Goal: Submit feedback/report problem

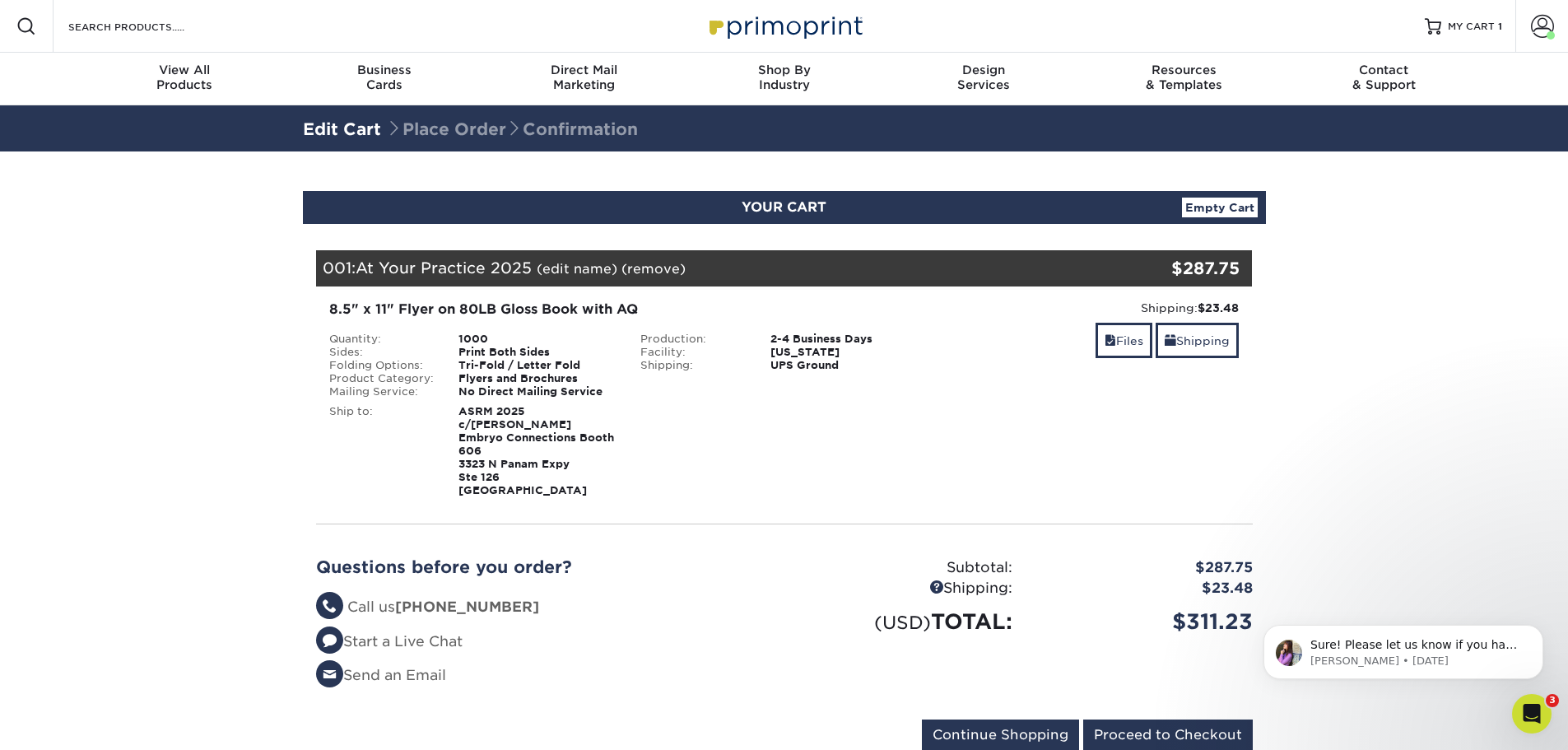
click at [1528, 719] on icon "Open Intercom Messenger" at bounding box center [1533, 714] width 27 height 27
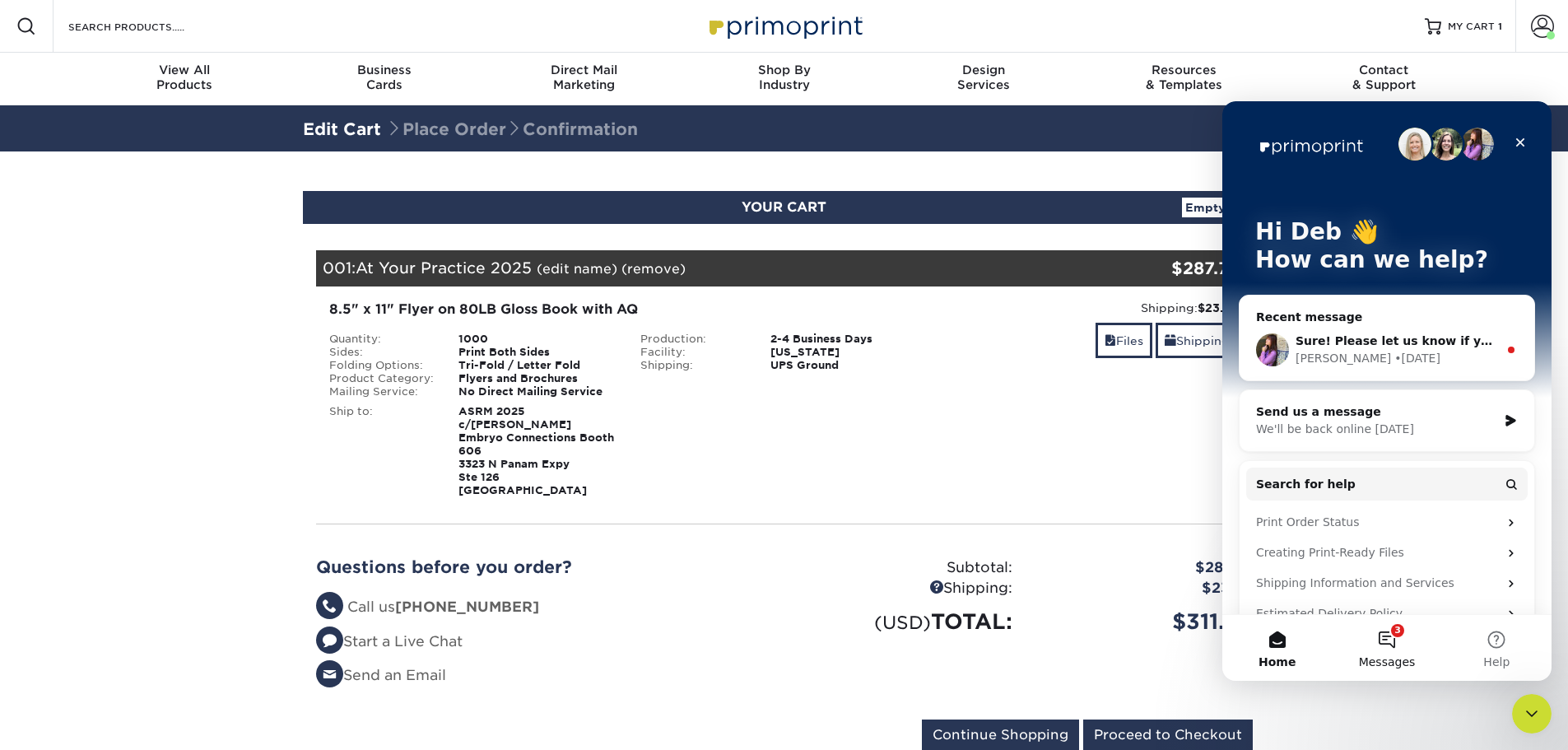
click at [1390, 637] on button "3 Messages" at bounding box center [1387, 647] width 110 height 66
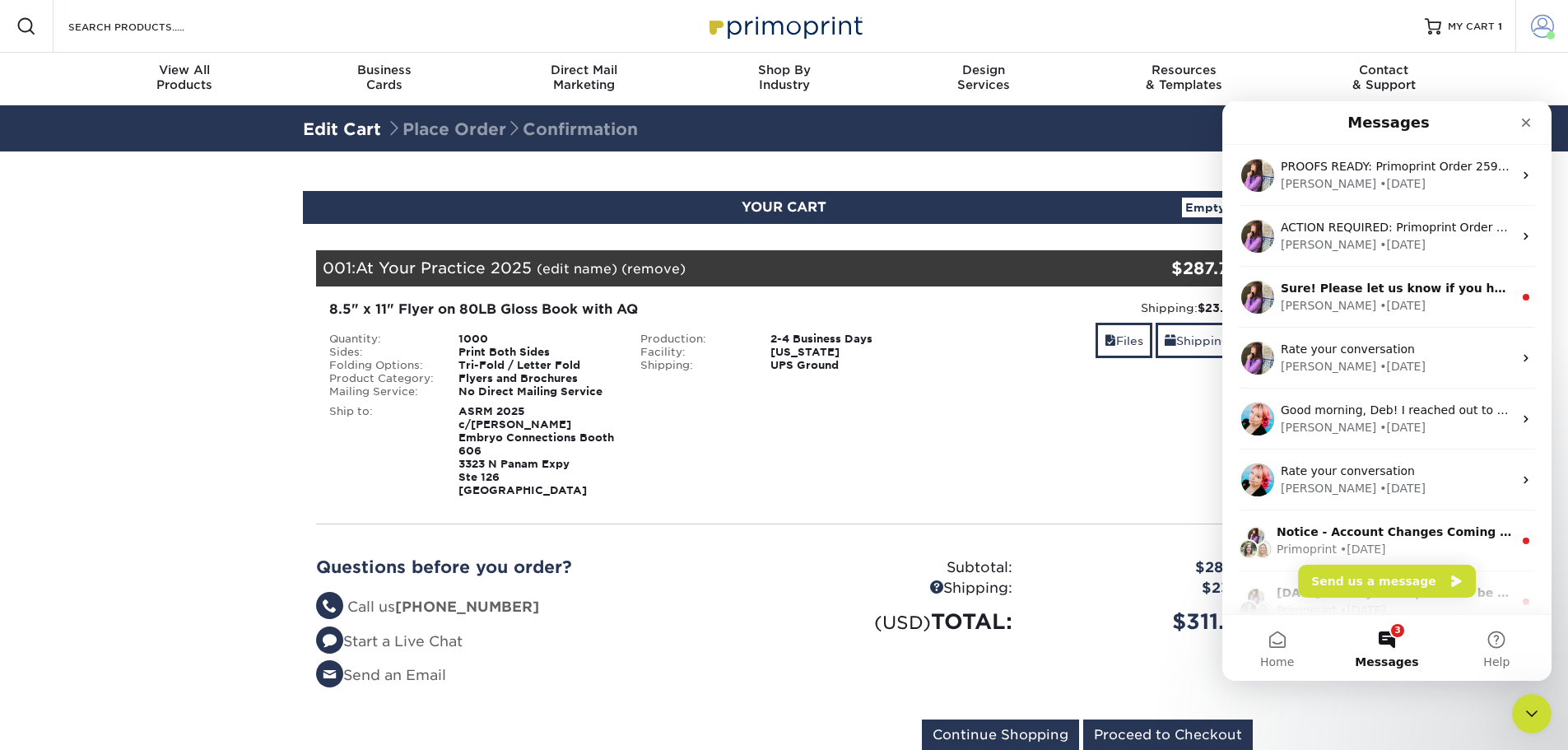
click at [1539, 26] on span at bounding box center [1543, 26] width 23 height 23
click at [1538, 33] on span at bounding box center [1543, 26] width 23 height 23
click at [1526, 124] on icon "Close" at bounding box center [1527, 123] width 9 height 9
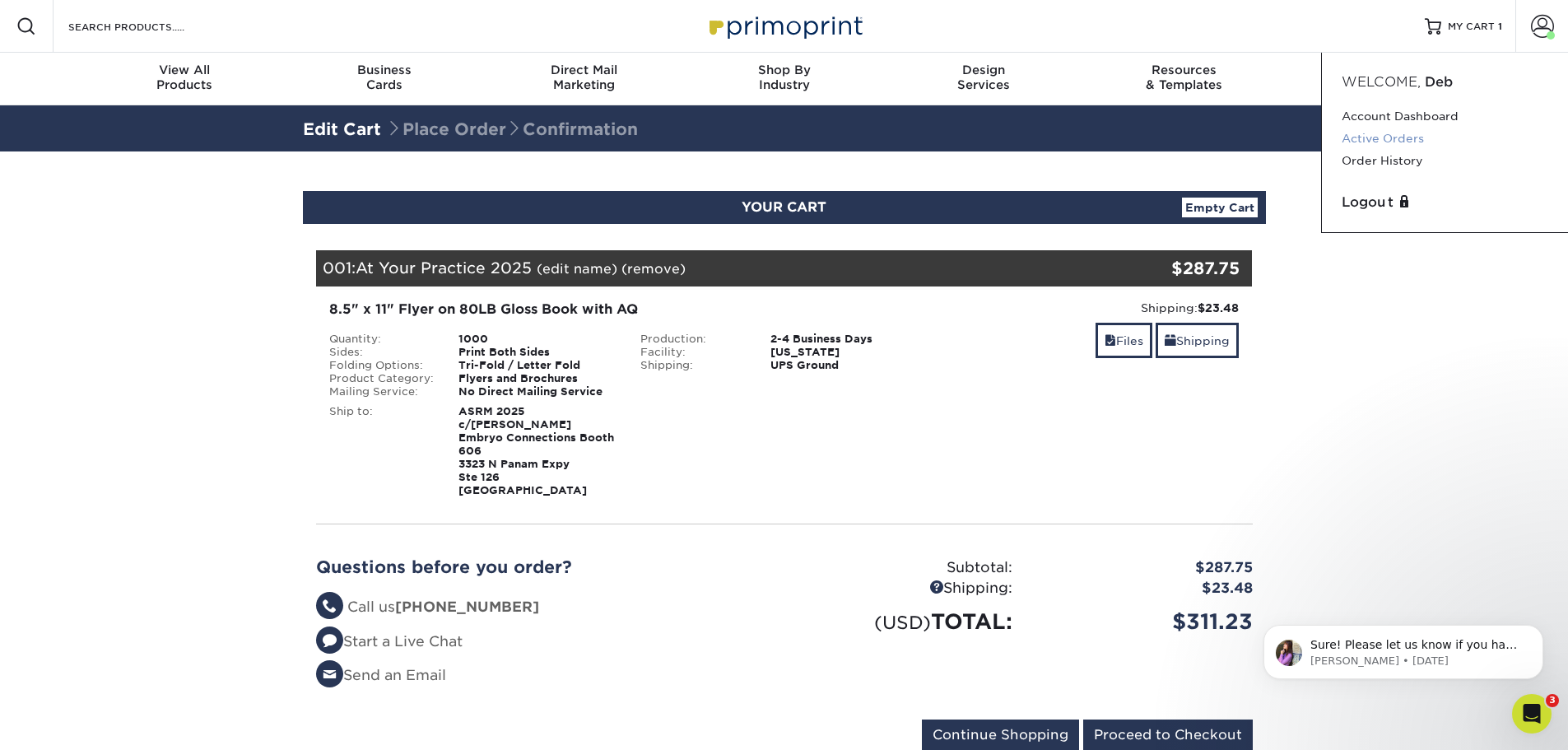
click at [1408, 143] on link "Active Orders" at bounding box center [1445, 139] width 206 height 23
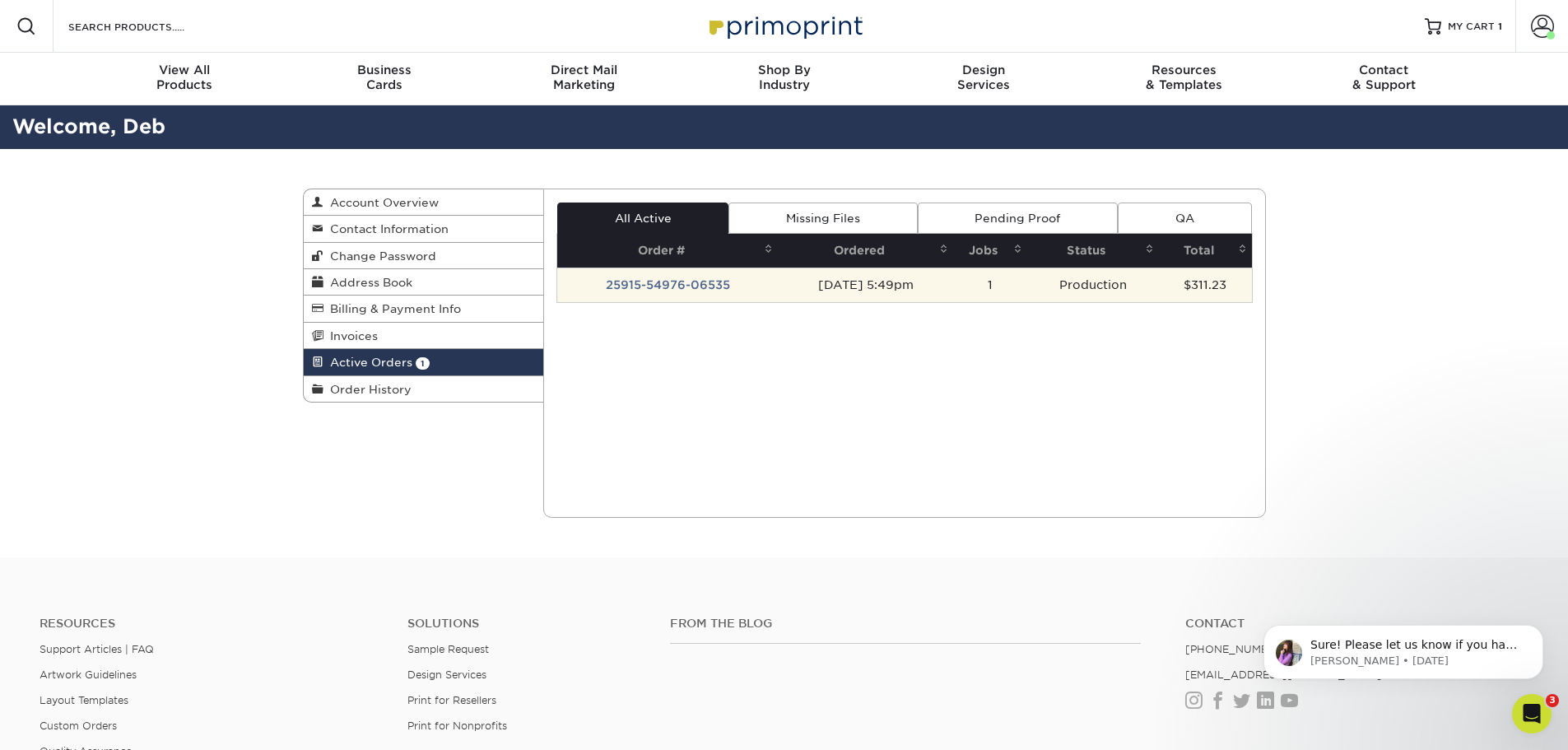
click at [650, 283] on td "25915-54976-06535" at bounding box center [667, 285] width 221 height 34
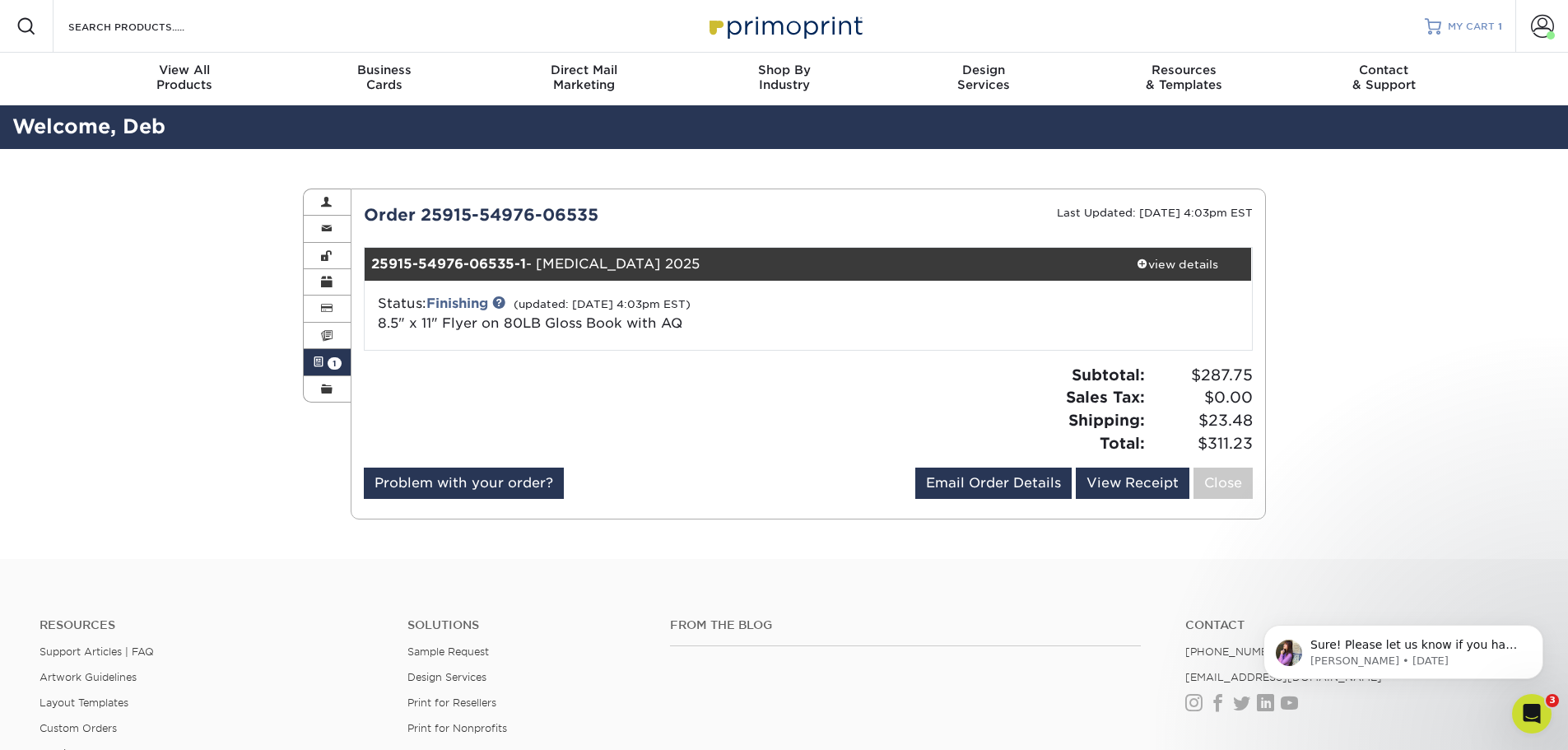
click at [1474, 24] on span "MY CART" at bounding box center [1472, 27] width 47 height 14
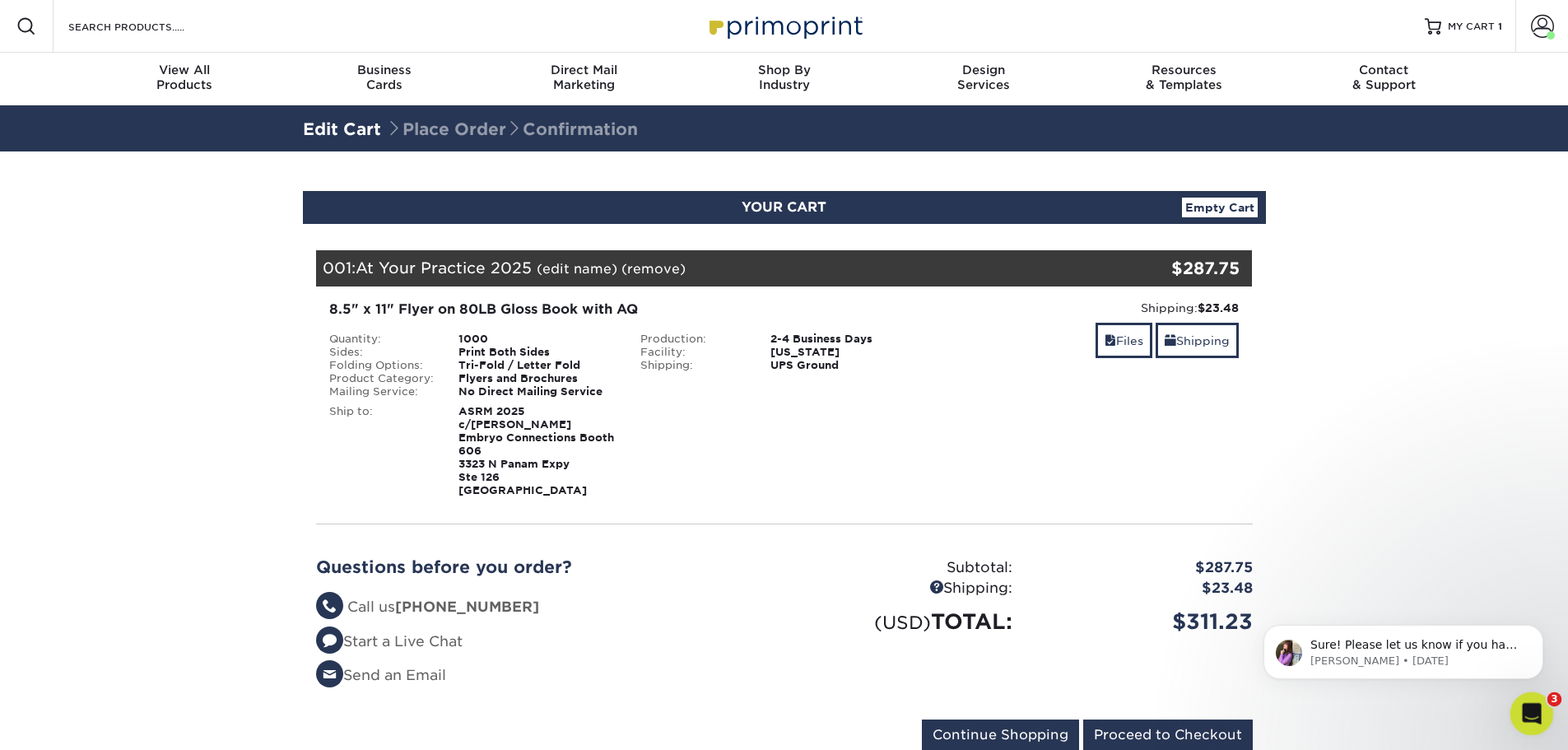
click at [1551, 725] on body "Resources Menu Search Products Account Welcome, Deb Account Dashboard Active Or…" at bounding box center [784, 646] width 1568 height 1291
click at [1108, 342] on span at bounding box center [1110, 340] width 12 height 14
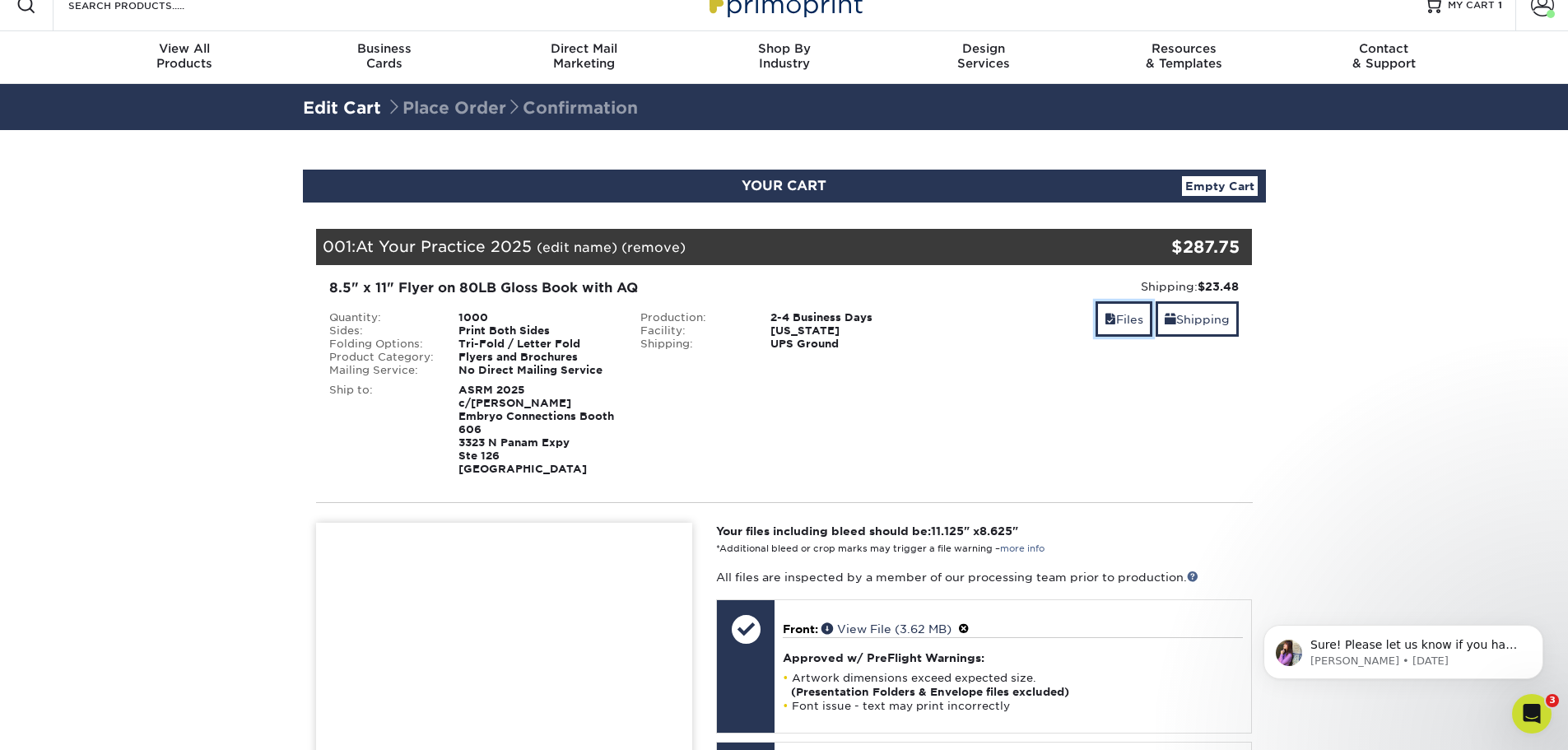
scroll to position [247, 0]
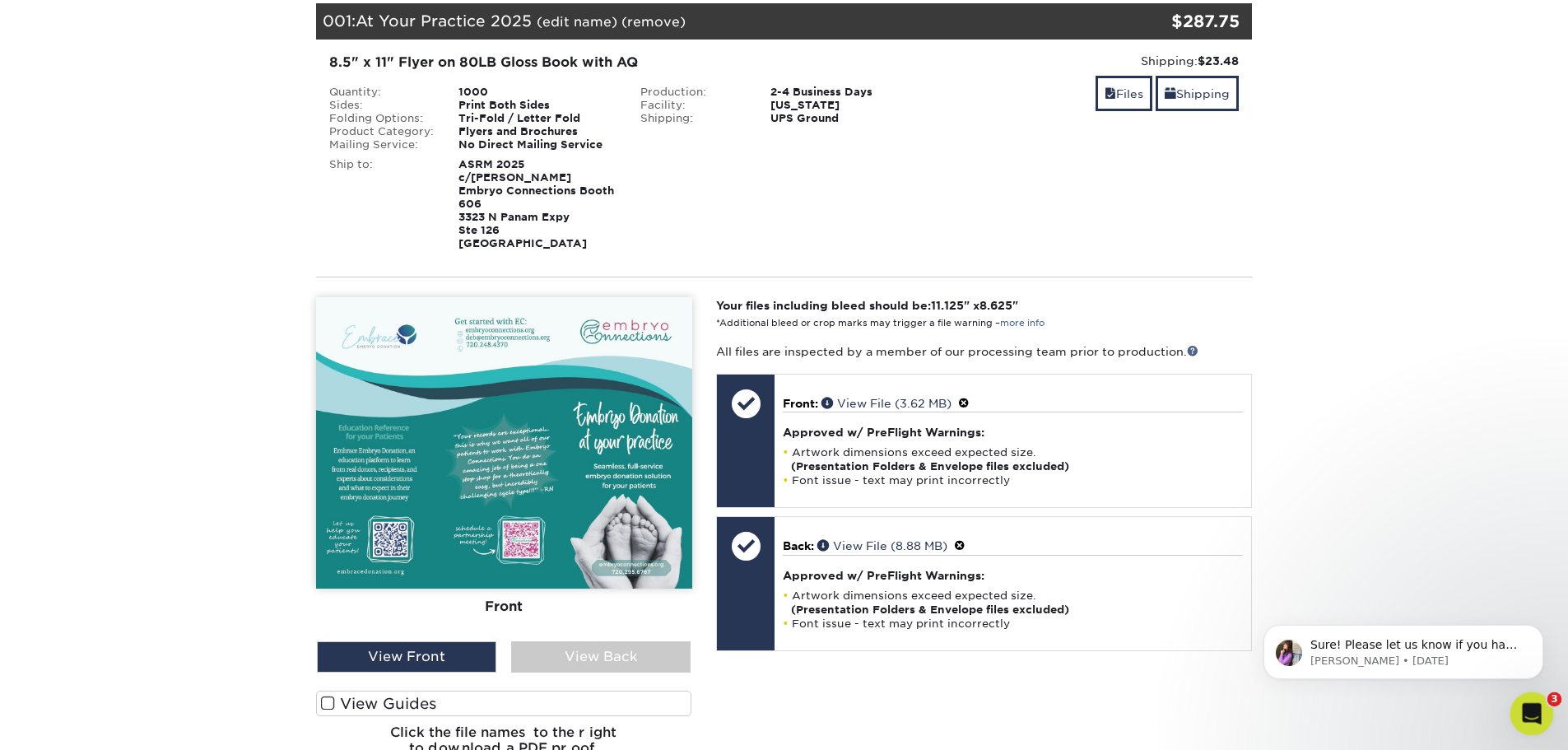
click at [1530, 712] on icon "Open Intercom Messenger" at bounding box center [1530, 711] width 27 height 27
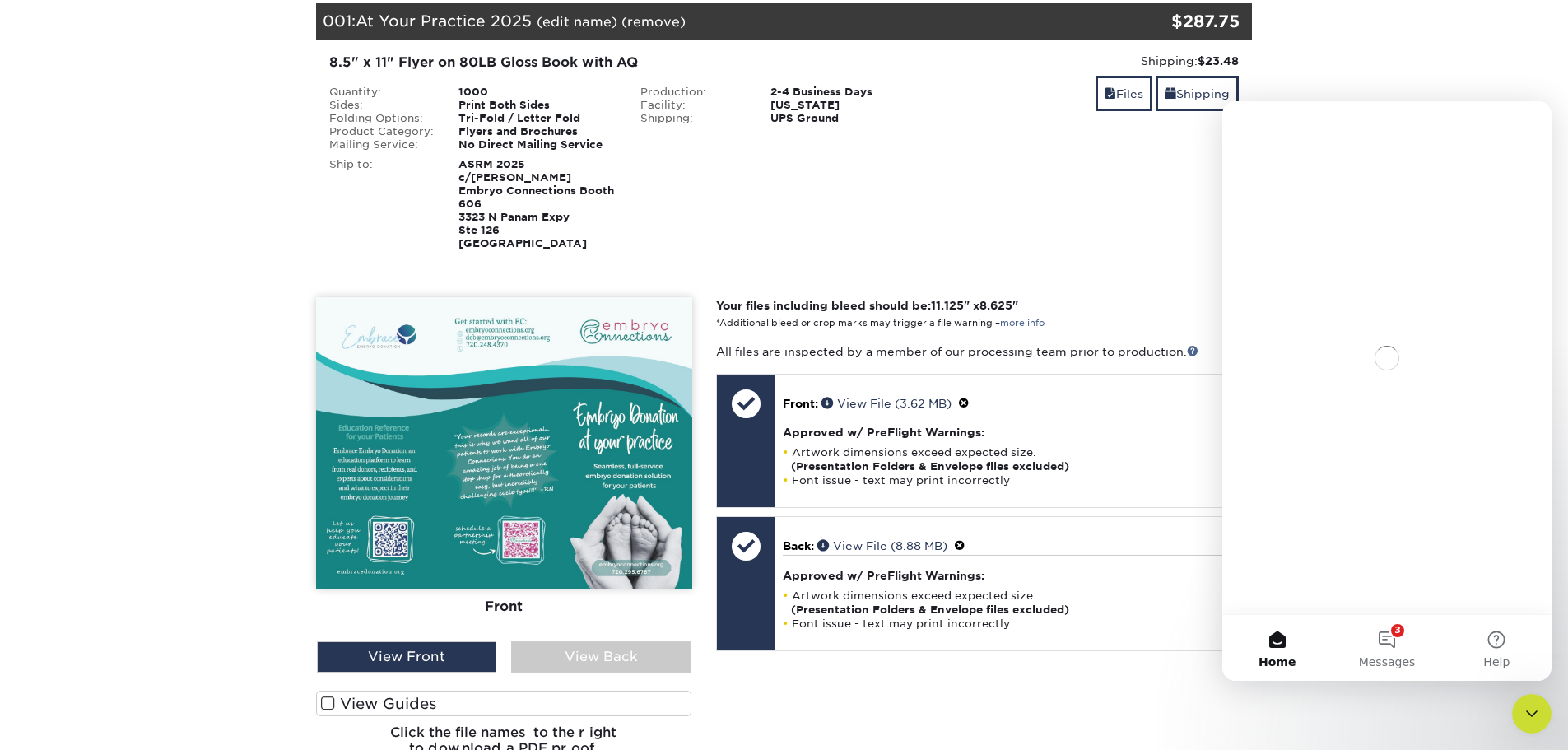
scroll to position [0, 0]
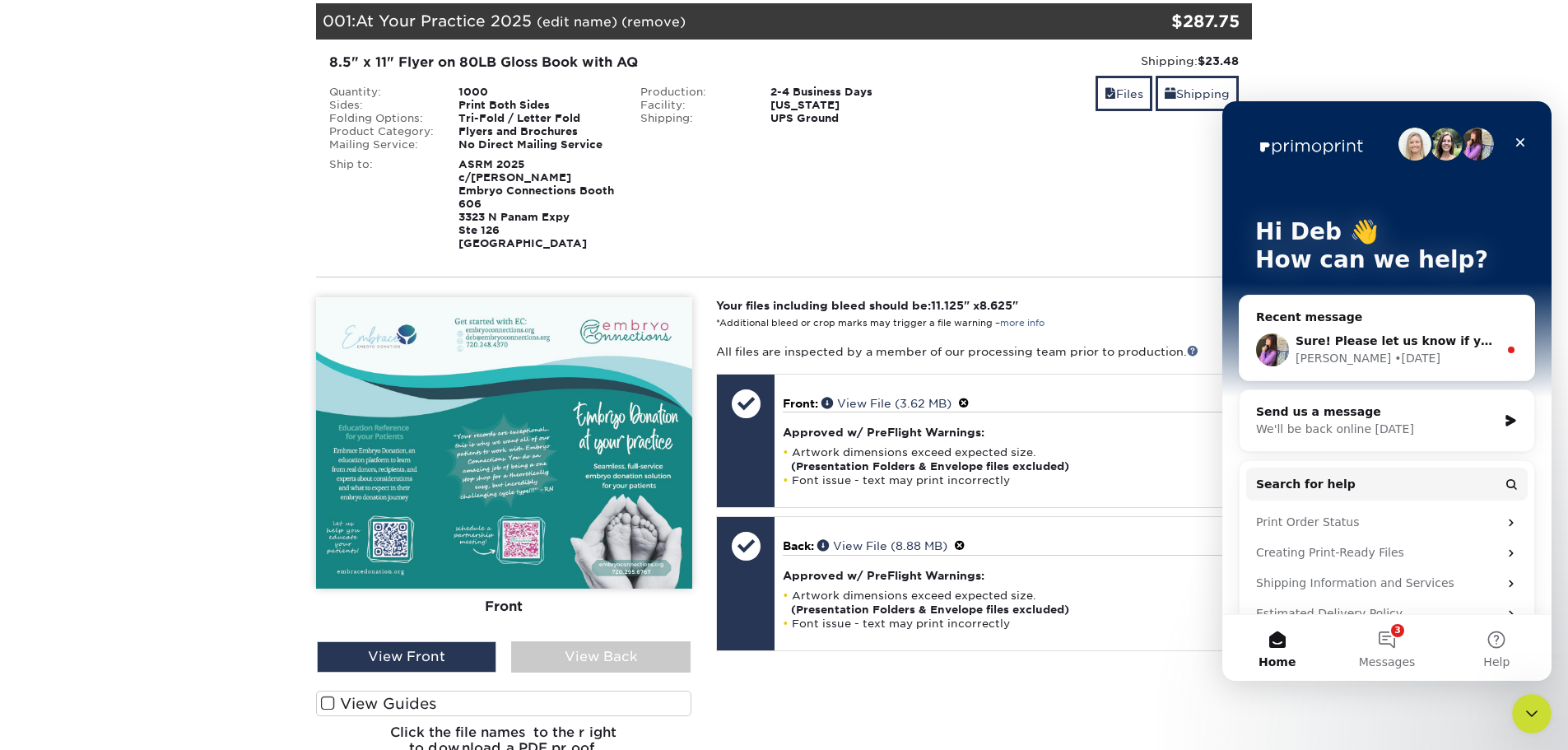
click at [1380, 417] on div "Send us a message" at bounding box center [1377, 411] width 241 height 17
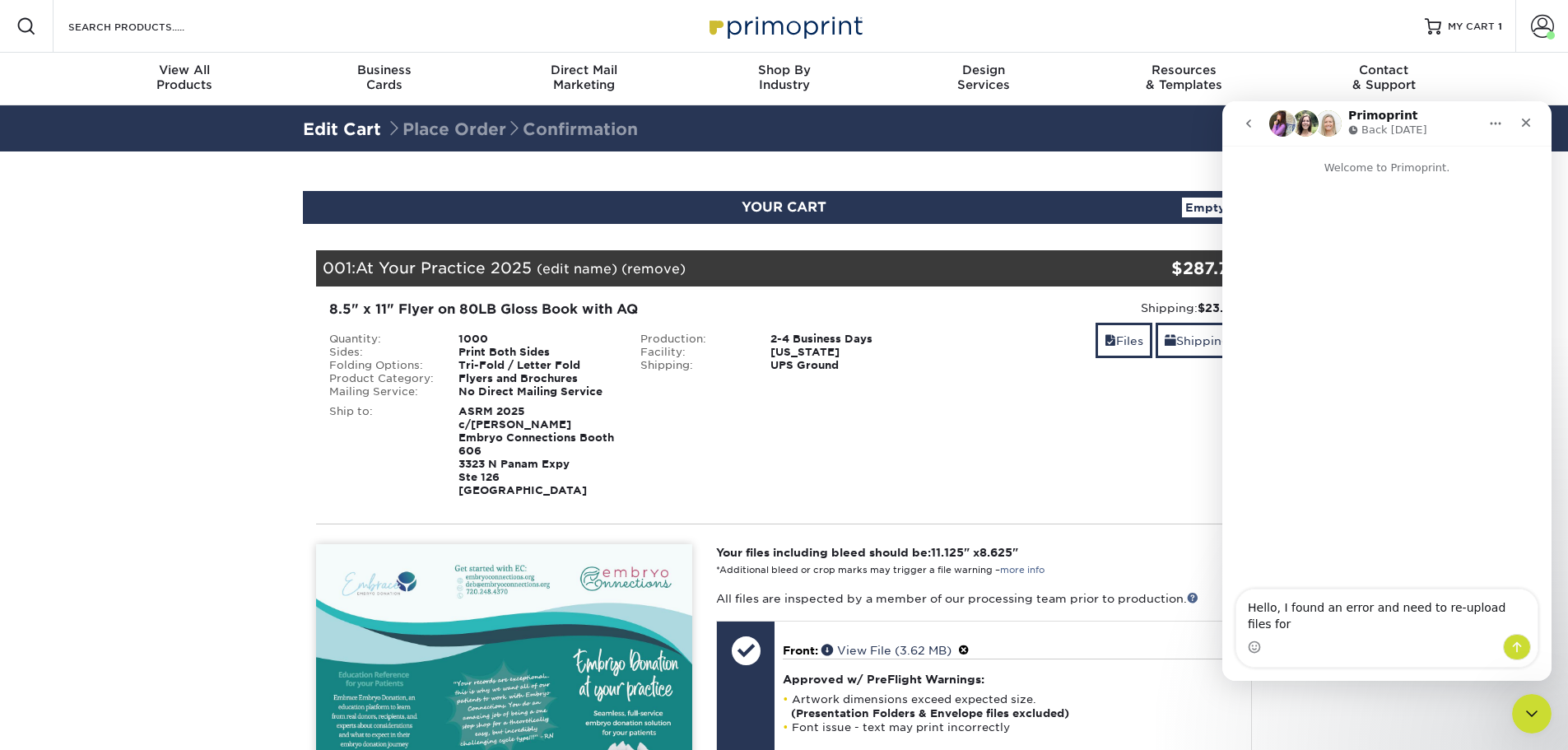
drag, startPoint x: 323, startPoint y: 266, endPoint x: 539, endPoint y: 267, distance: 216.0
click at [539, 267] on div "001: At Your Practice 2025 (edit name) (remove) Are you sure you want to remove…" at bounding box center [706, 268] width 781 height 36
copy div "001: At Your Practice 2025"
click at [1357, 641] on div "Intercom messenger" at bounding box center [1387, 646] width 302 height 26
click at [1500, 626] on textarea "Hello, I found an error and need to re-upload files for" at bounding box center [1387, 611] width 302 height 44
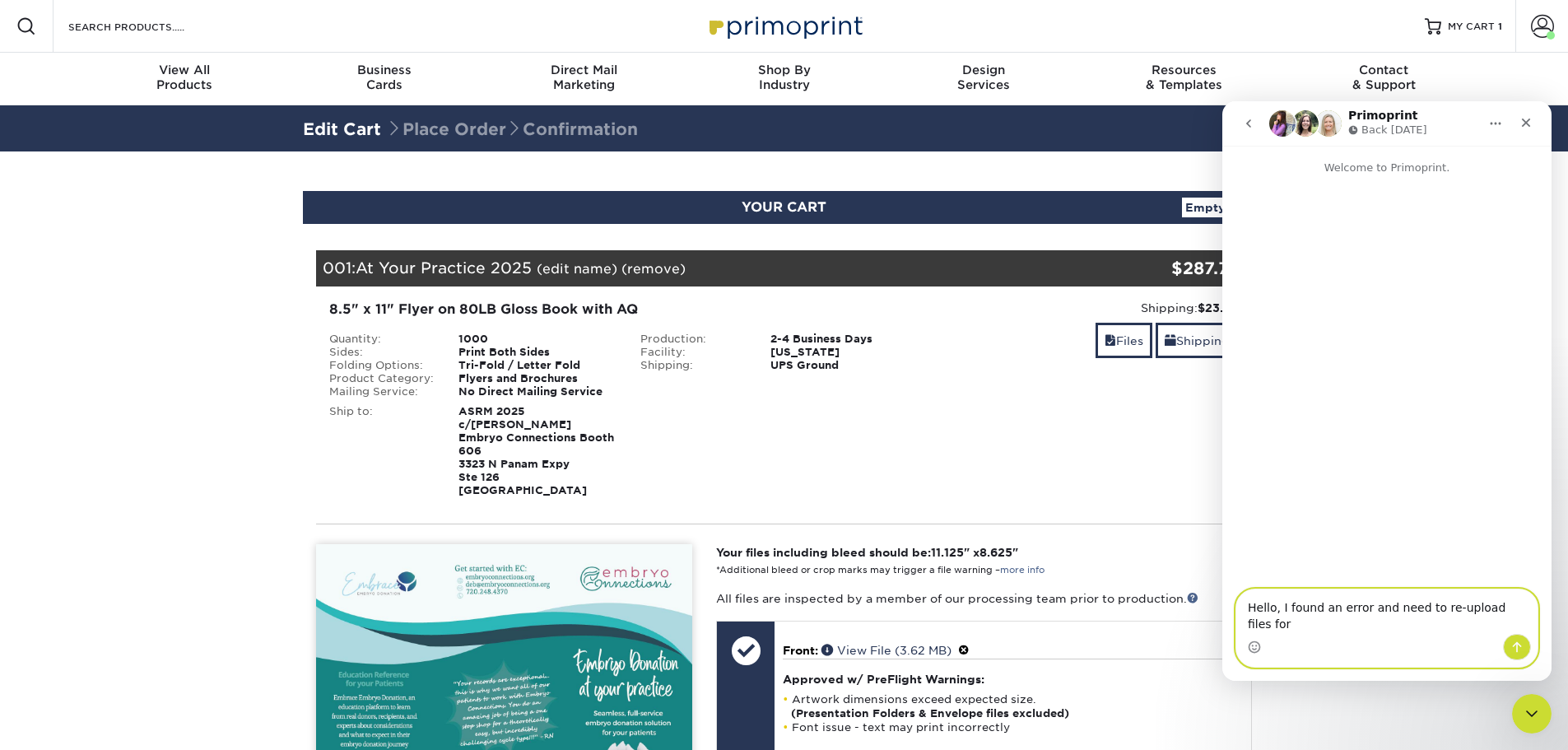
paste textarea "001: At Your Practice 2025"
type textarea "Hello, I found an error and need to re-upload files for 001: At Your Practice 2…"
